Goal: Task Accomplishment & Management: Complete application form

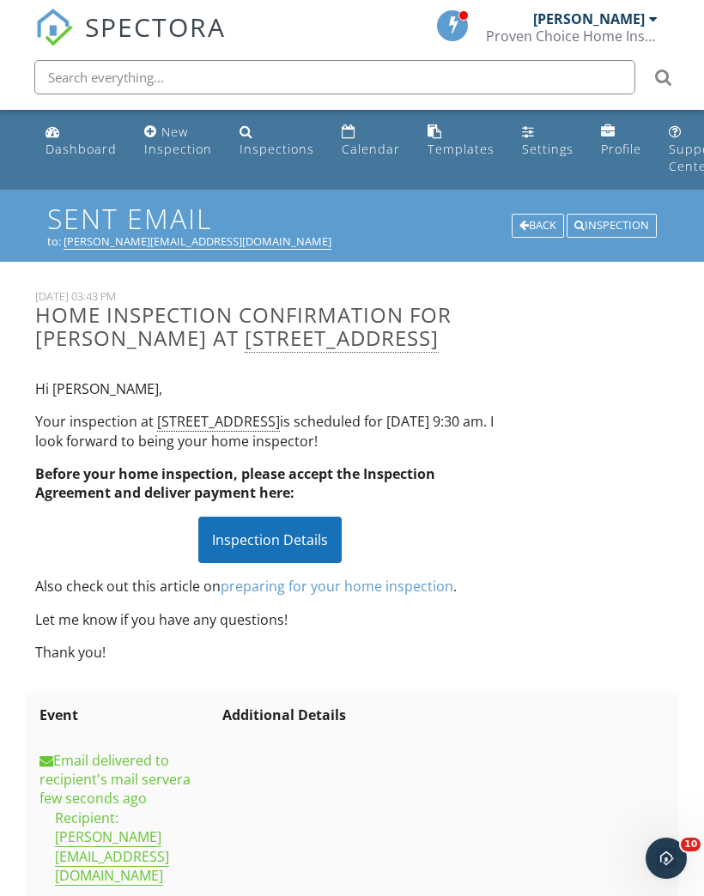
click at [272, 133] on link "Inspections" at bounding box center [277, 141] width 88 height 49
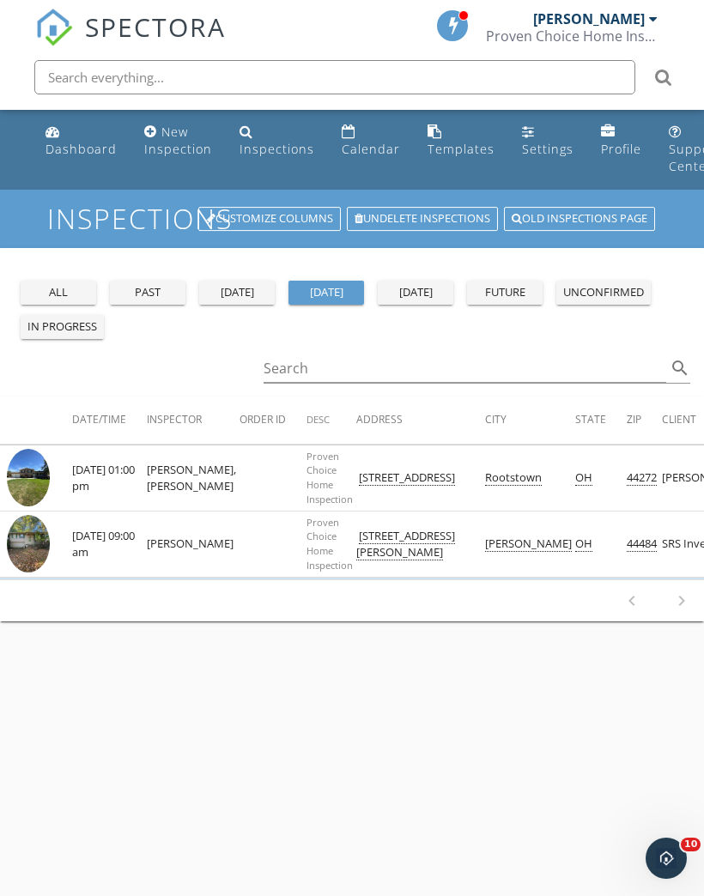
click at [512, 285] on div "future" at bounding box center [505, 292] width 62 height 17
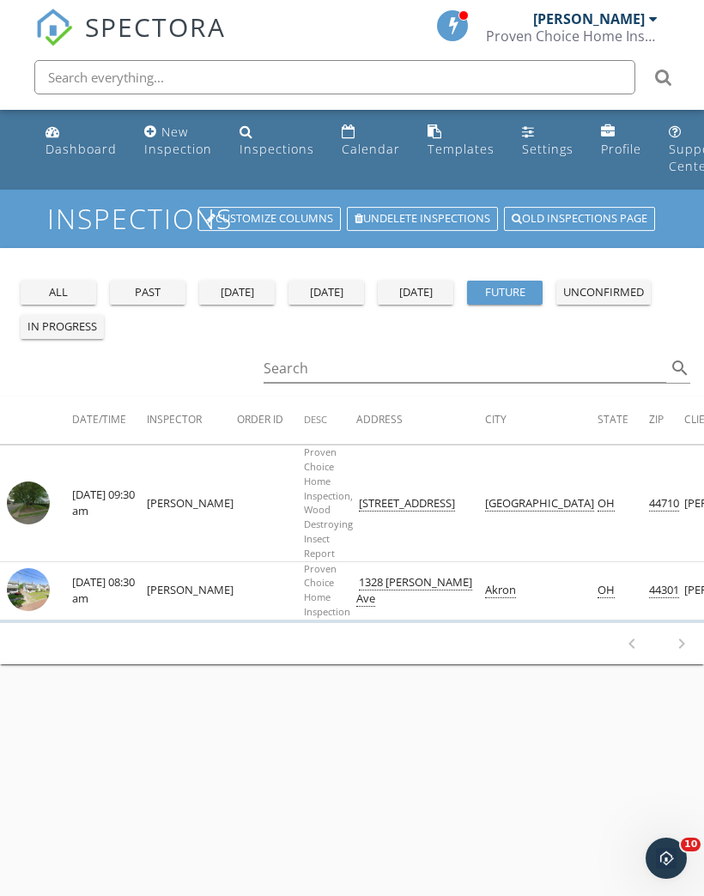
click at [42, 494] on img at bounding box center [28, 503] width 43 height 43
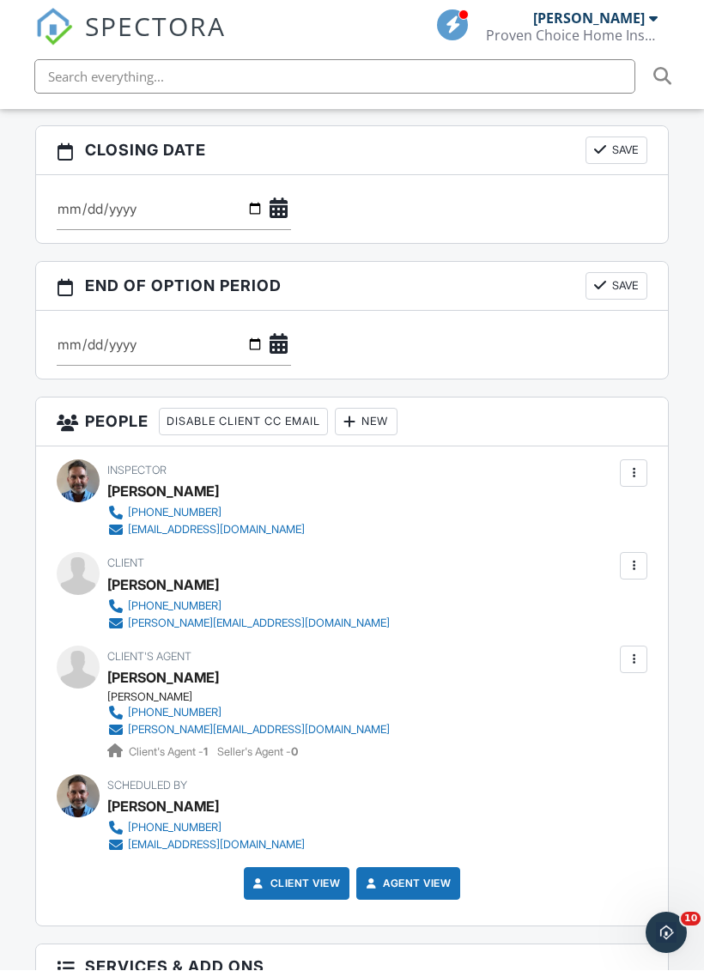
scroll to position [1797, 0]
click at [72, 562] on div at bounding box center [78, 574] width 43 height 43
click at [179, 604] on div "[PHONE_NUMBER]" at bounding box center [175, 607] width 94 height 14
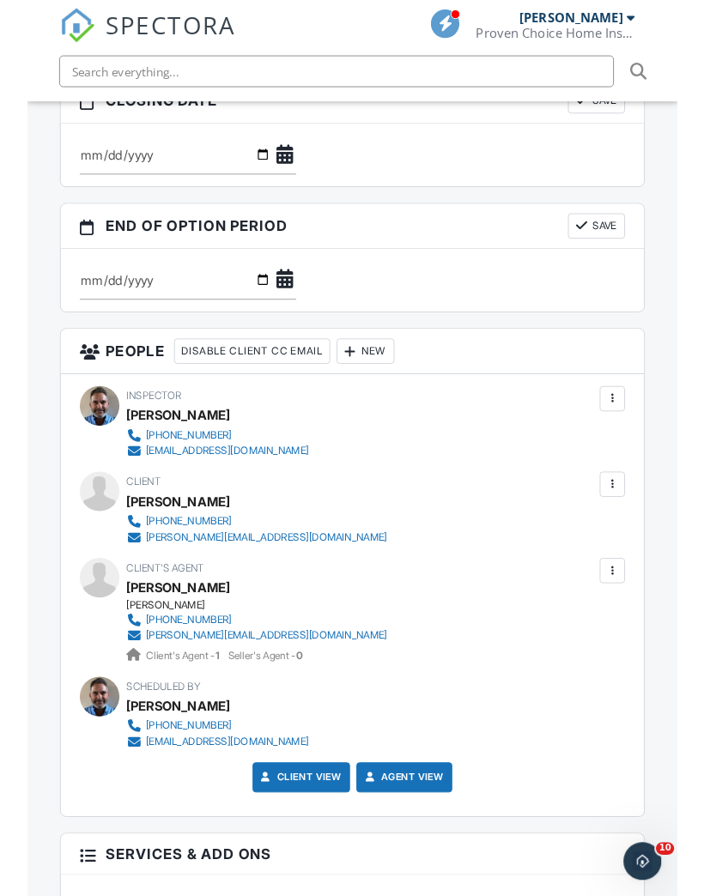
scroll to position [1838, 0]
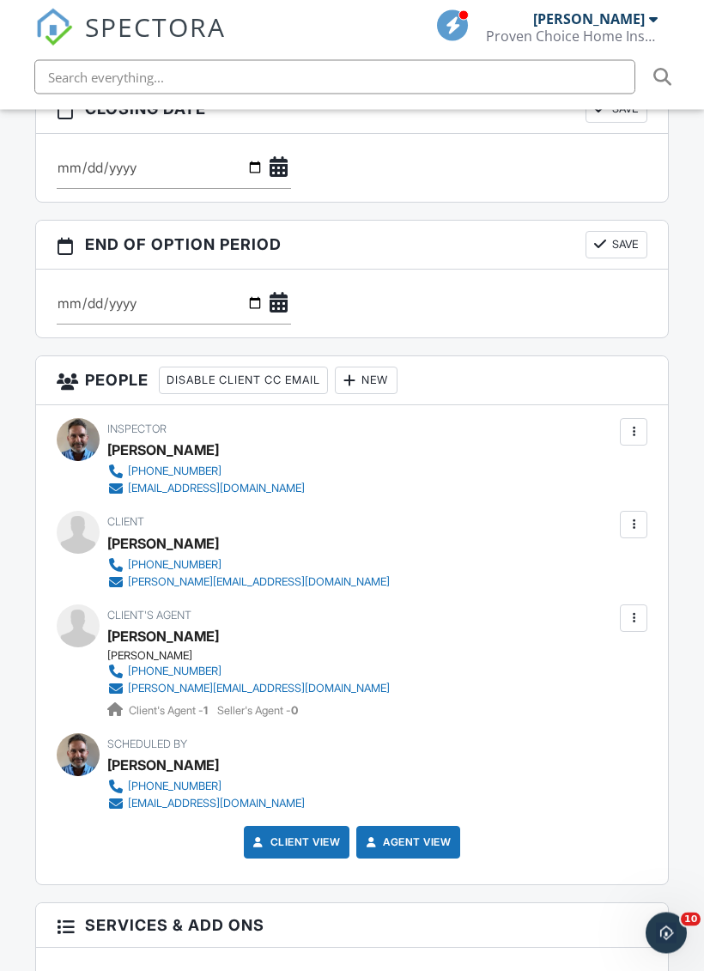
click at [643, 519] on div at bounding box center [633, 525] width 27 height 27
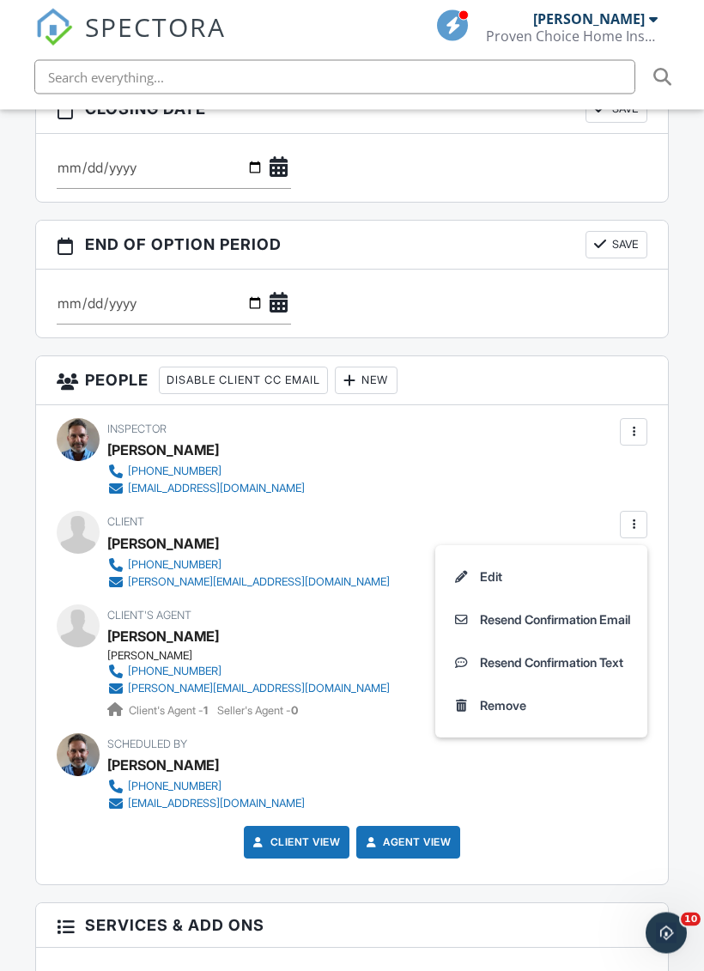
click at [492, 573] on li "Edit" at bounding box center [541, 577] width 191 height 43
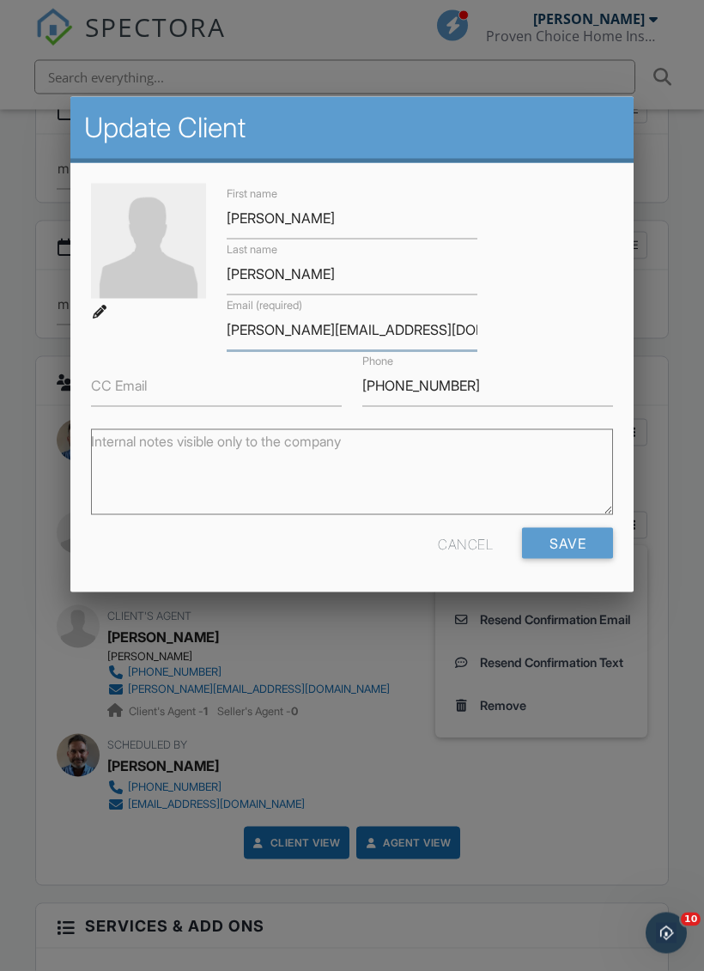
click at [265, 325] on input "[PERSON_NAME][EMAIL_ADDRESS][DOMAIN_NAME]" at bounding box center [352, 330] width 251 height 42
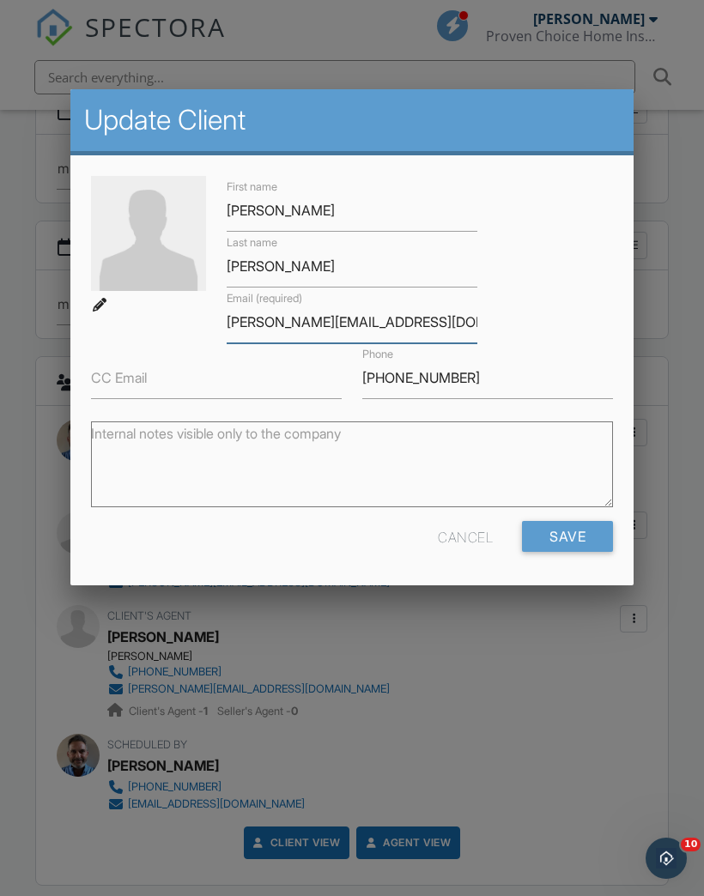
type input "[PERSON_NAME][EMAIL_ADDRESS][DOMAIN_NAME]"
click at [684, 452] on div at bounding box center [352, 474] width 704 height 1120
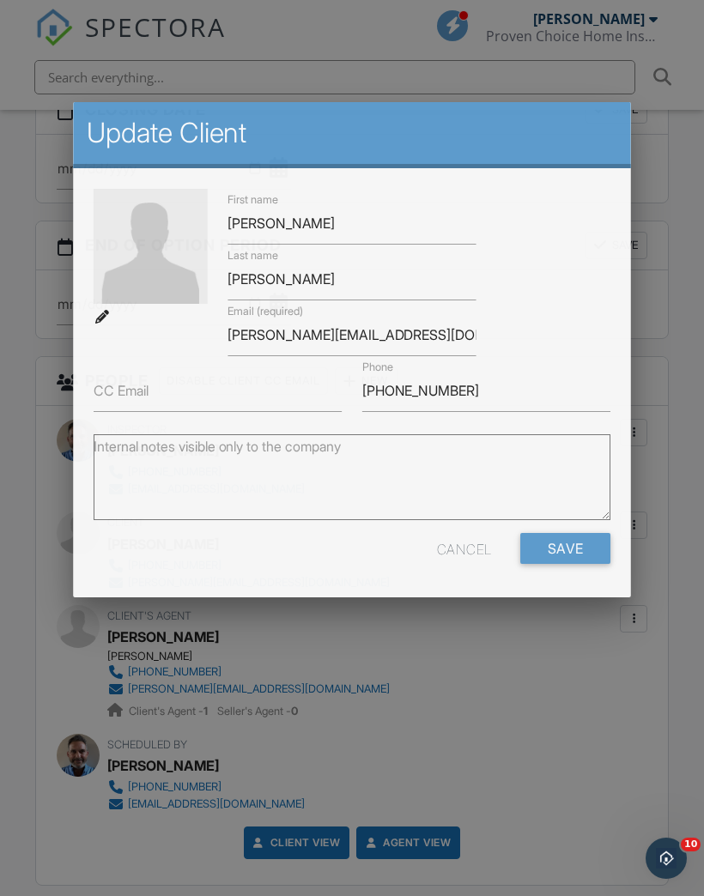
scroll to position [1839, 0]
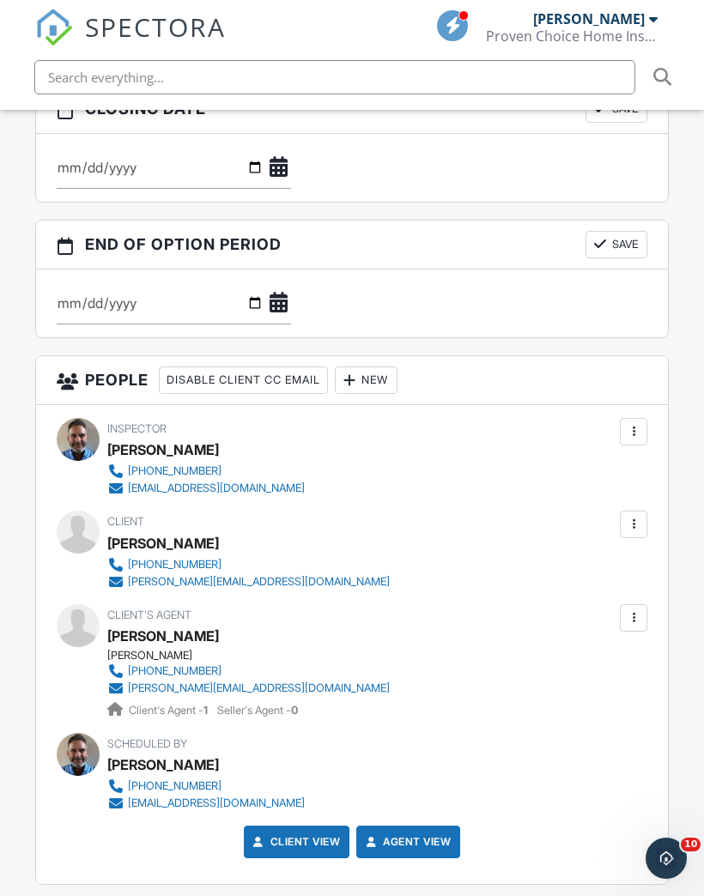
click at [640, 525] on div at bounding box center [633, 524] width 17 height 17
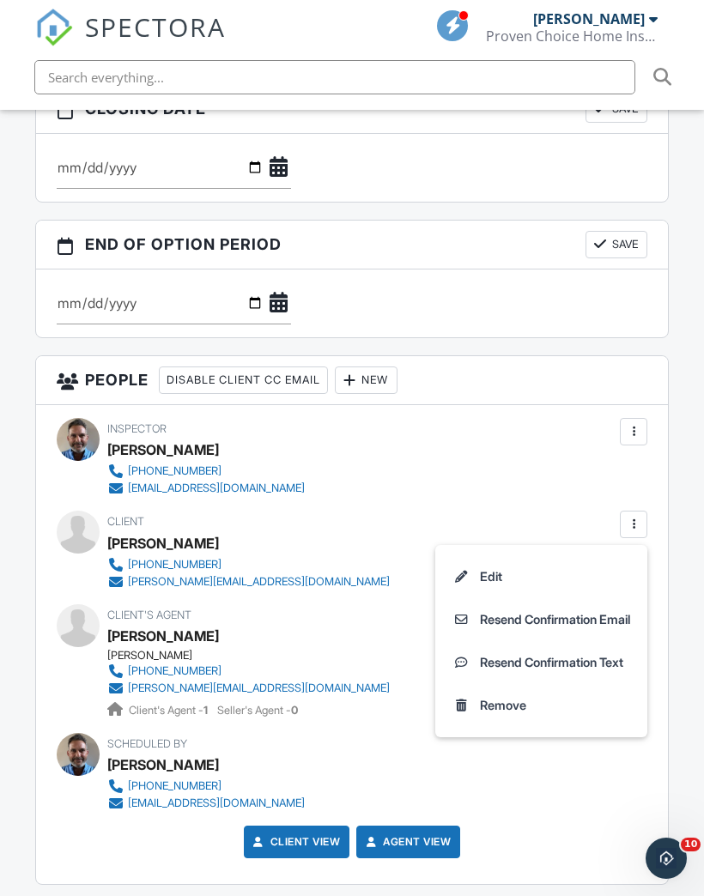
click at [488, 573] on li "Edit" at bounding box center [541, 576] width 191 height 43
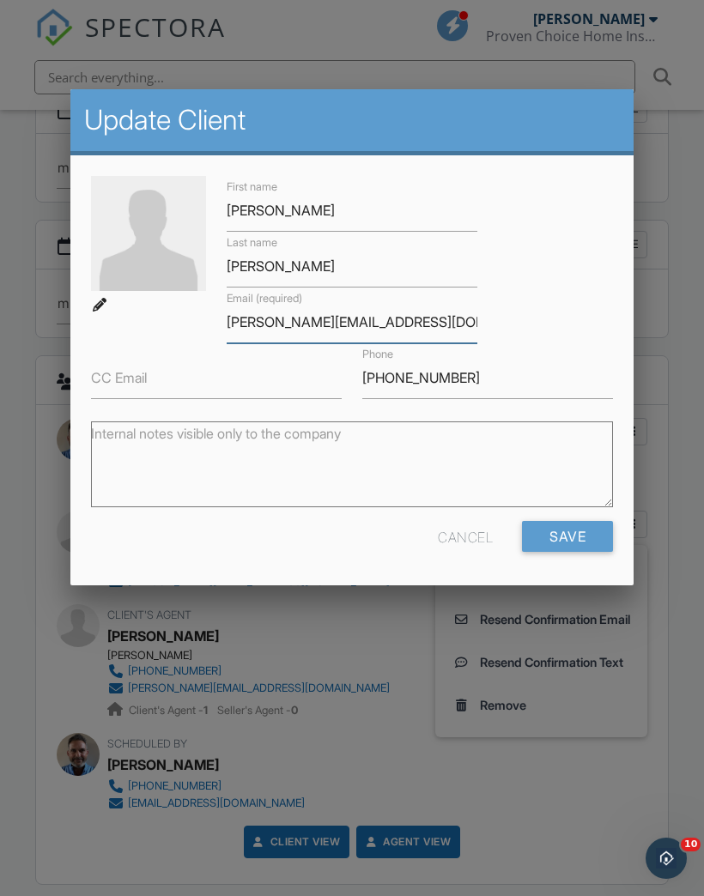
click at [254, 331] on input "[PERSON_NAME][EMAIL_ADDRESS][DOMAIN_NAME]" at bounding box center [352, 322] width 251 height 42
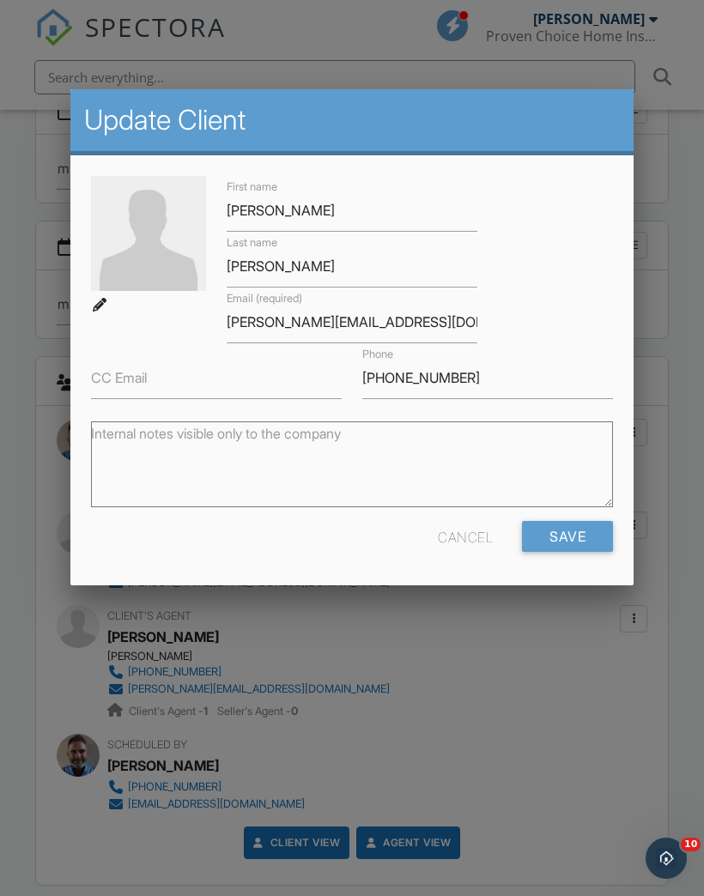
click at [577, 532] on input "Save" at bounding box center [567, 536] width 91 height 31
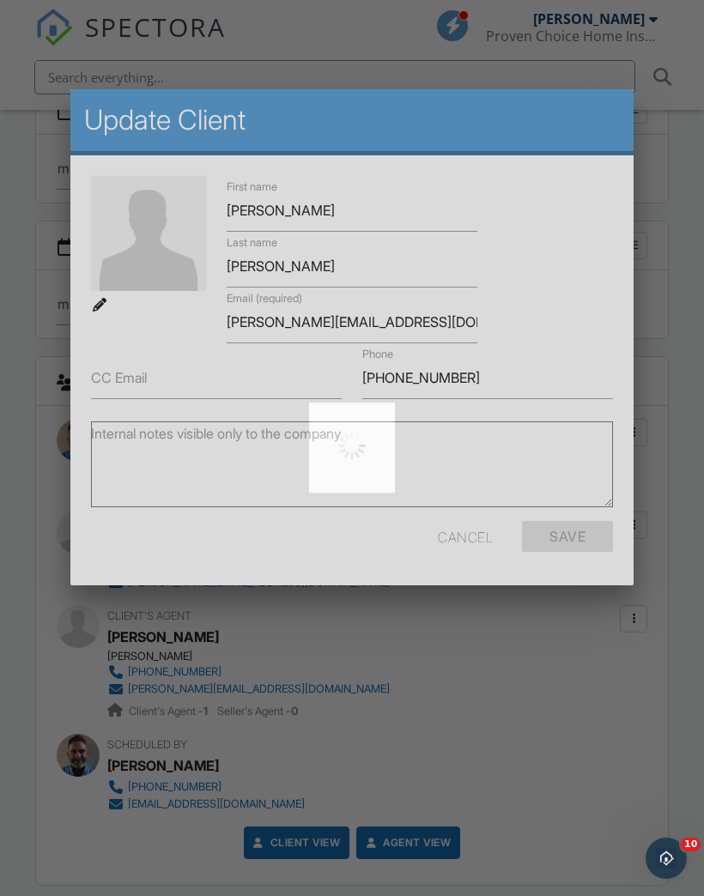
scroll to position [1839, 0]
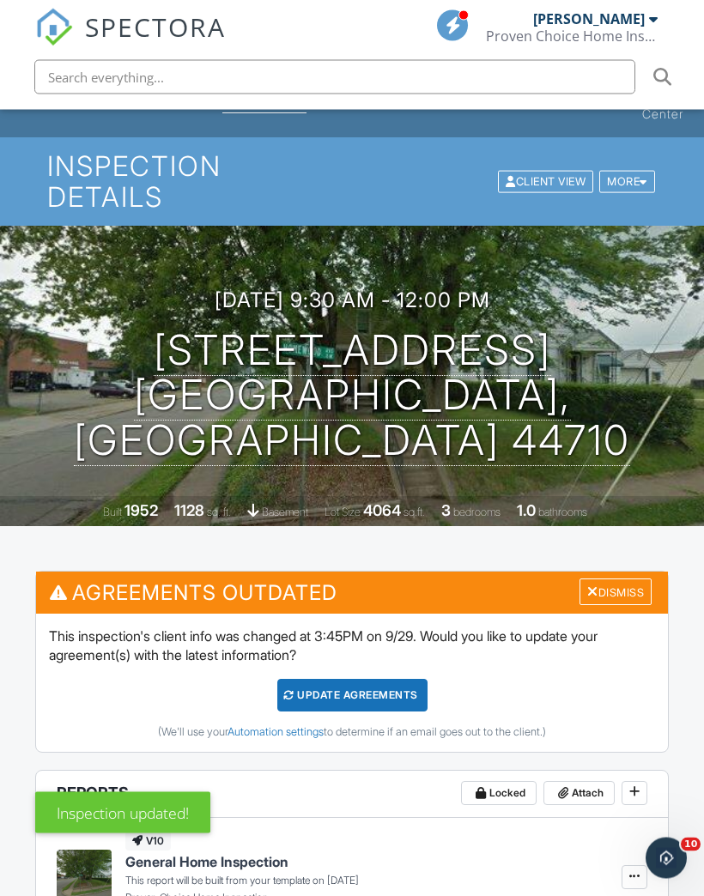
scroll to position [54, 0]
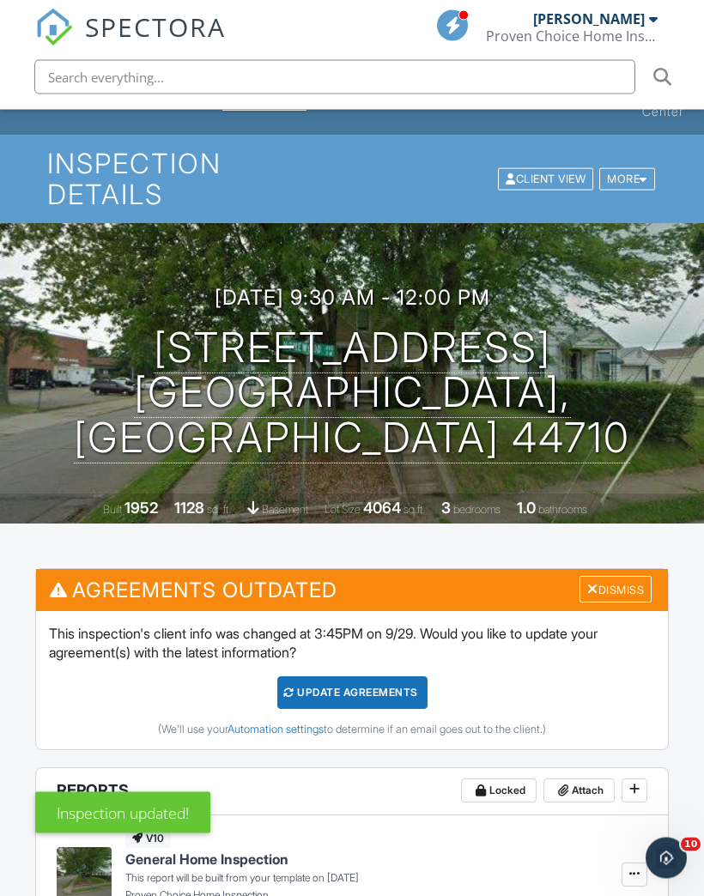
click at [373, 697] on div "Update Agreements" at bounding box center [352, 693] width 150 height 33
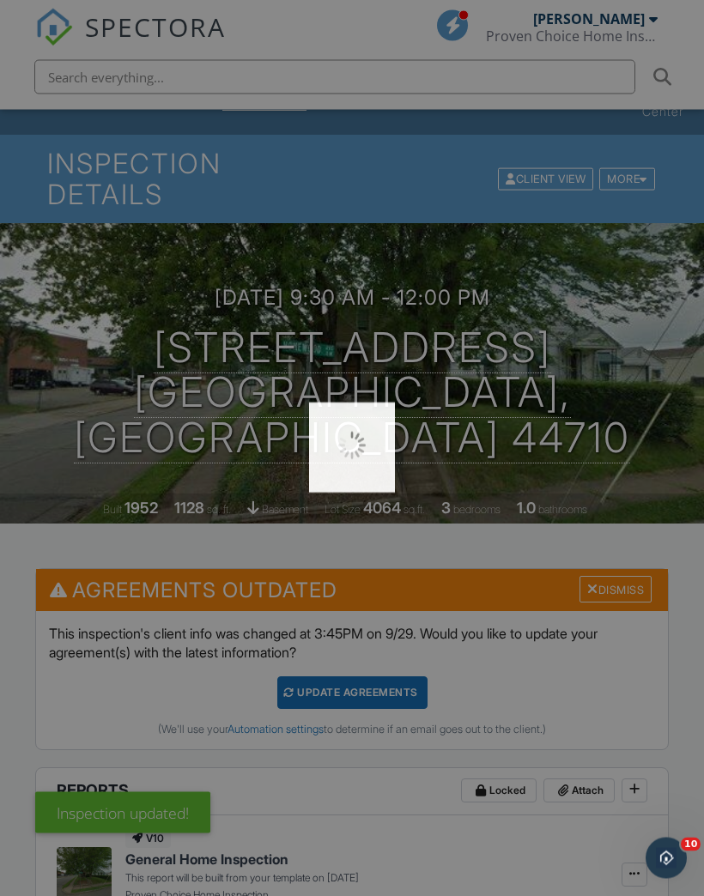
click at [365, 613] on div at bounding box center [352, 448] width 704 height 896
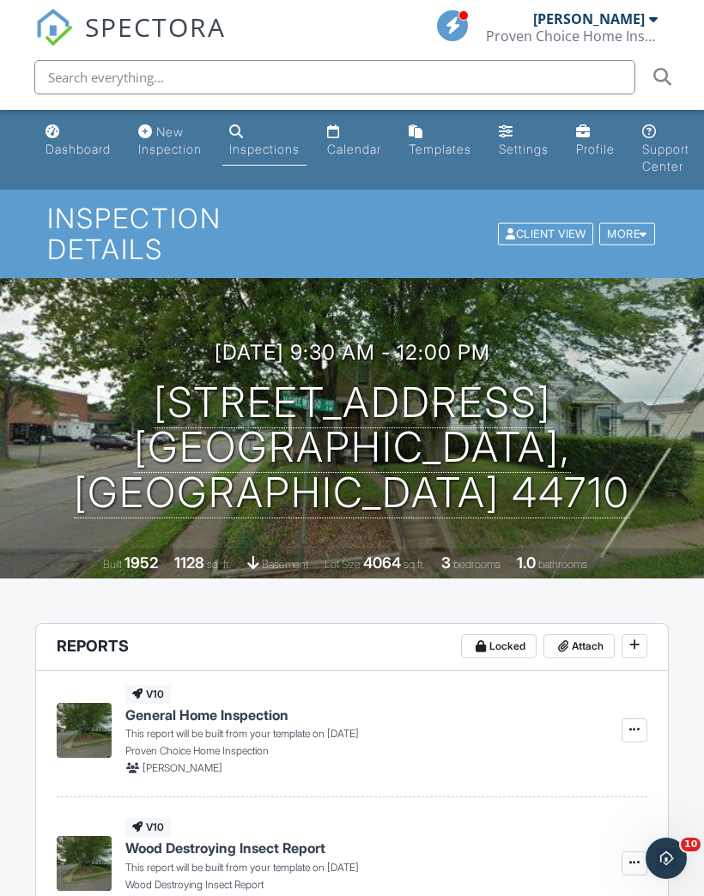
click at [635, 236] on div "More" at bounding box center [627, 233] width 56 height 23
click at [642, 237] on div at bounding box center [644, 233] width 8 height 11
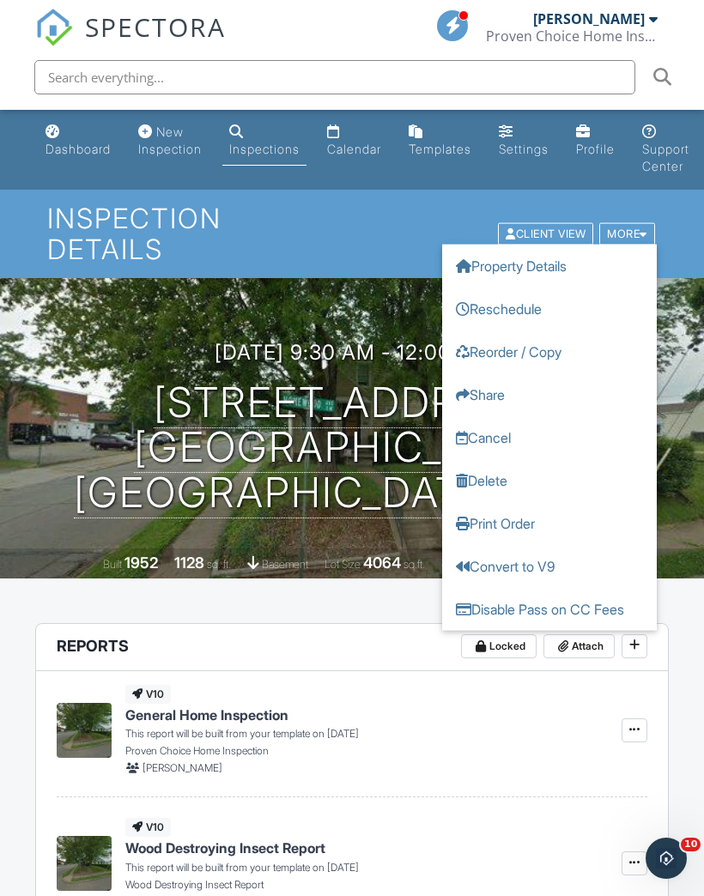
click at [701, 232] on div "Inspection Details Client View More Property Details Reschedule Reorder / Copy …" at bounding box center [352, 234] width 704 height 88
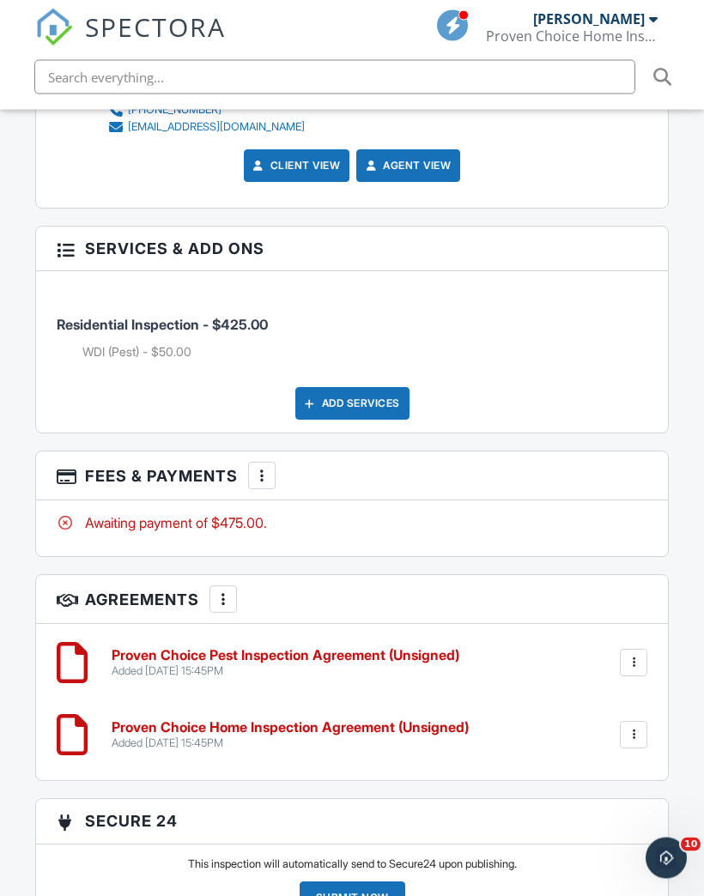
scroll to position [2515, 0]
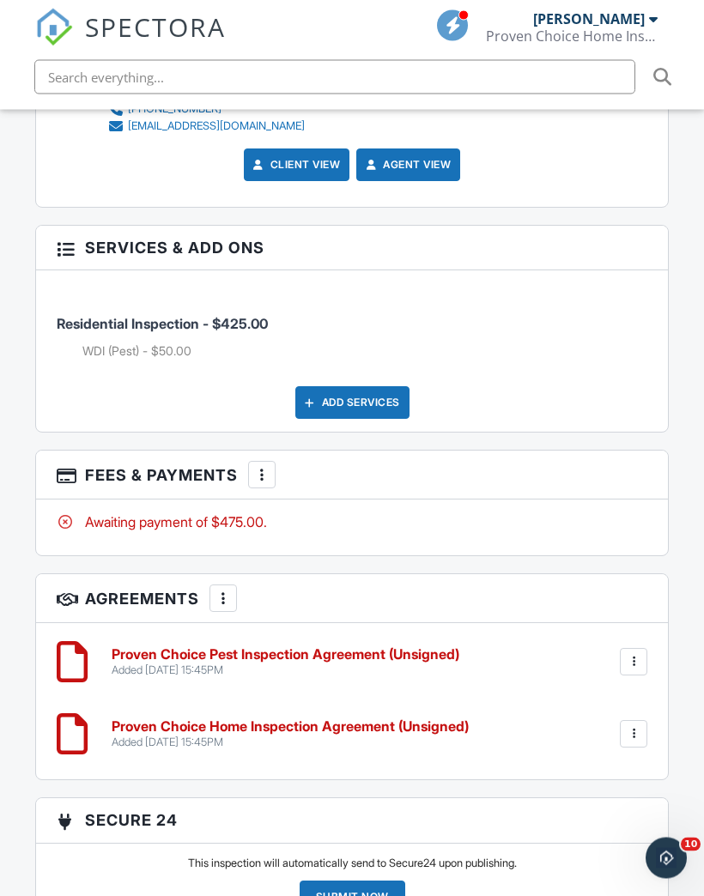
click at [223, 594] on div at bounding box center [223, 599] width 17 height 17
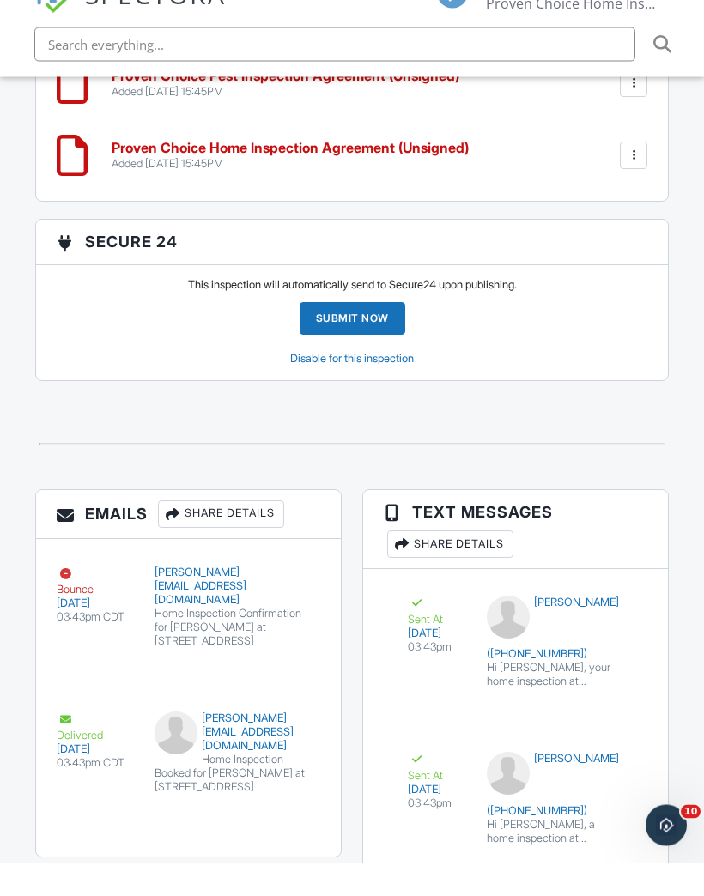
scroll to position [3061, 0]
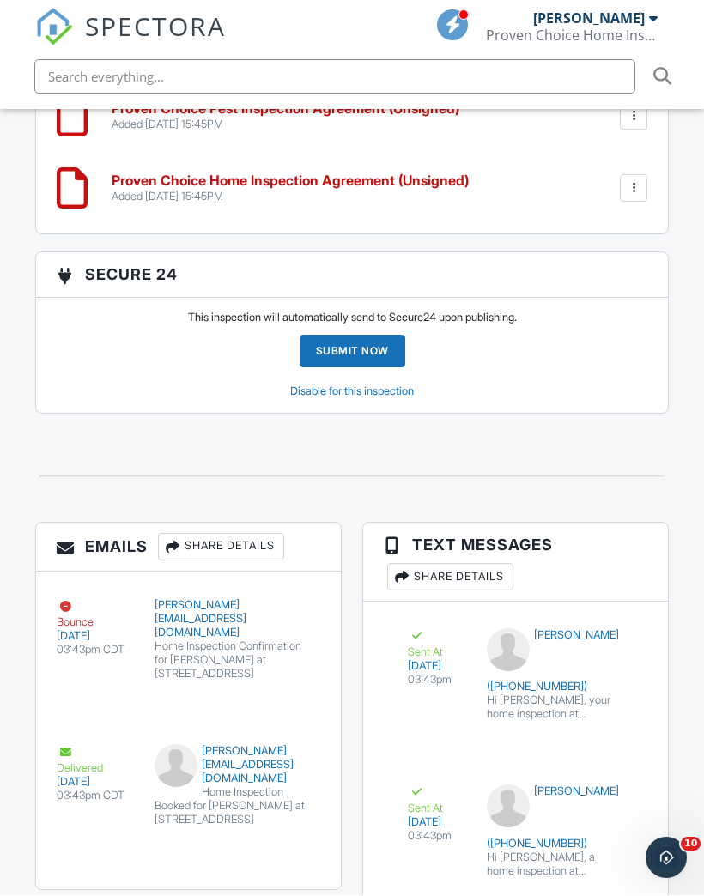
click at [281, 683] on button "Resend" at bounding box center [270, 699] width 76 height 33
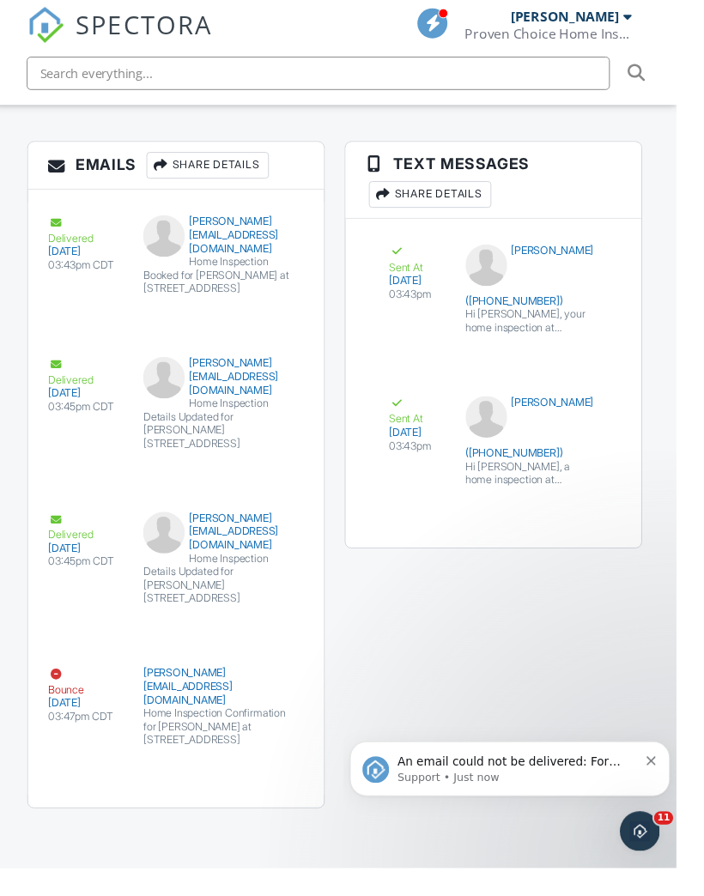
scroll to position [3392, 0]
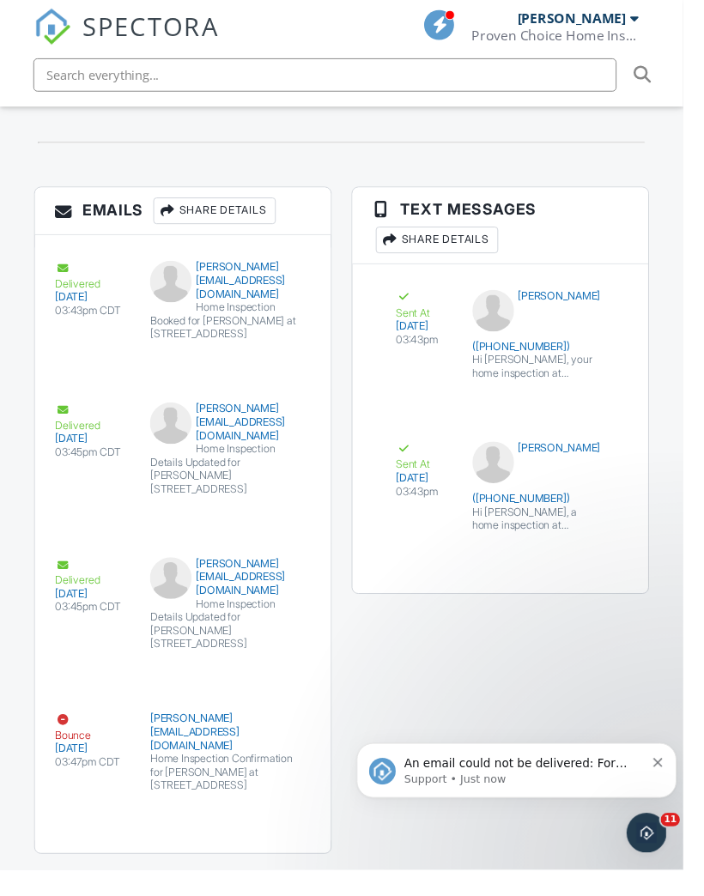
click at [669, 761] on icon "Dismiss notification" at bounding box center [666, 763] width 9 height 9
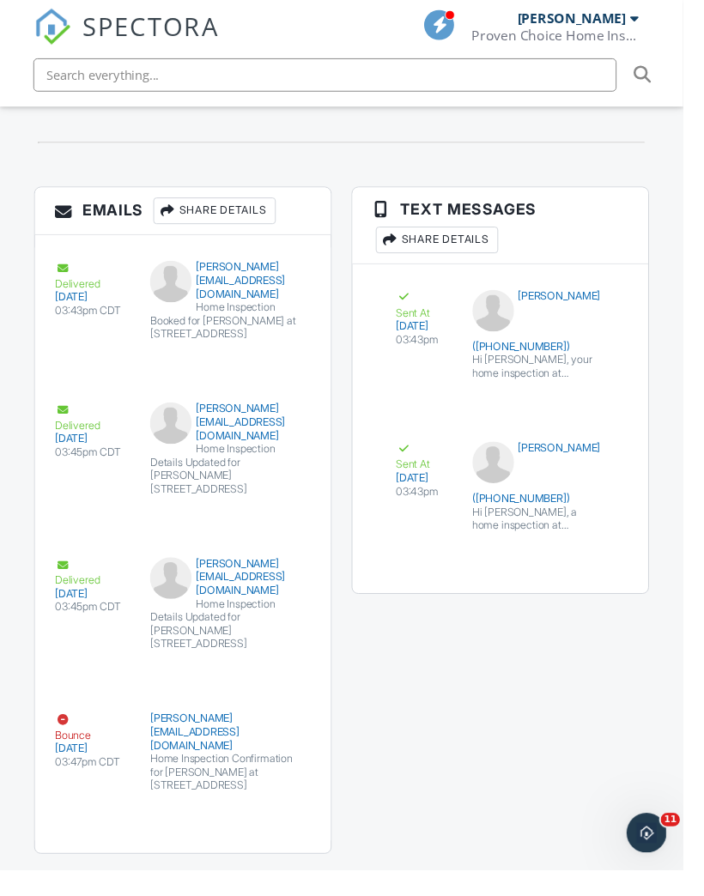
scroll to position [3468, 0]
